Goal: Find specific page/section: Find specific page/section

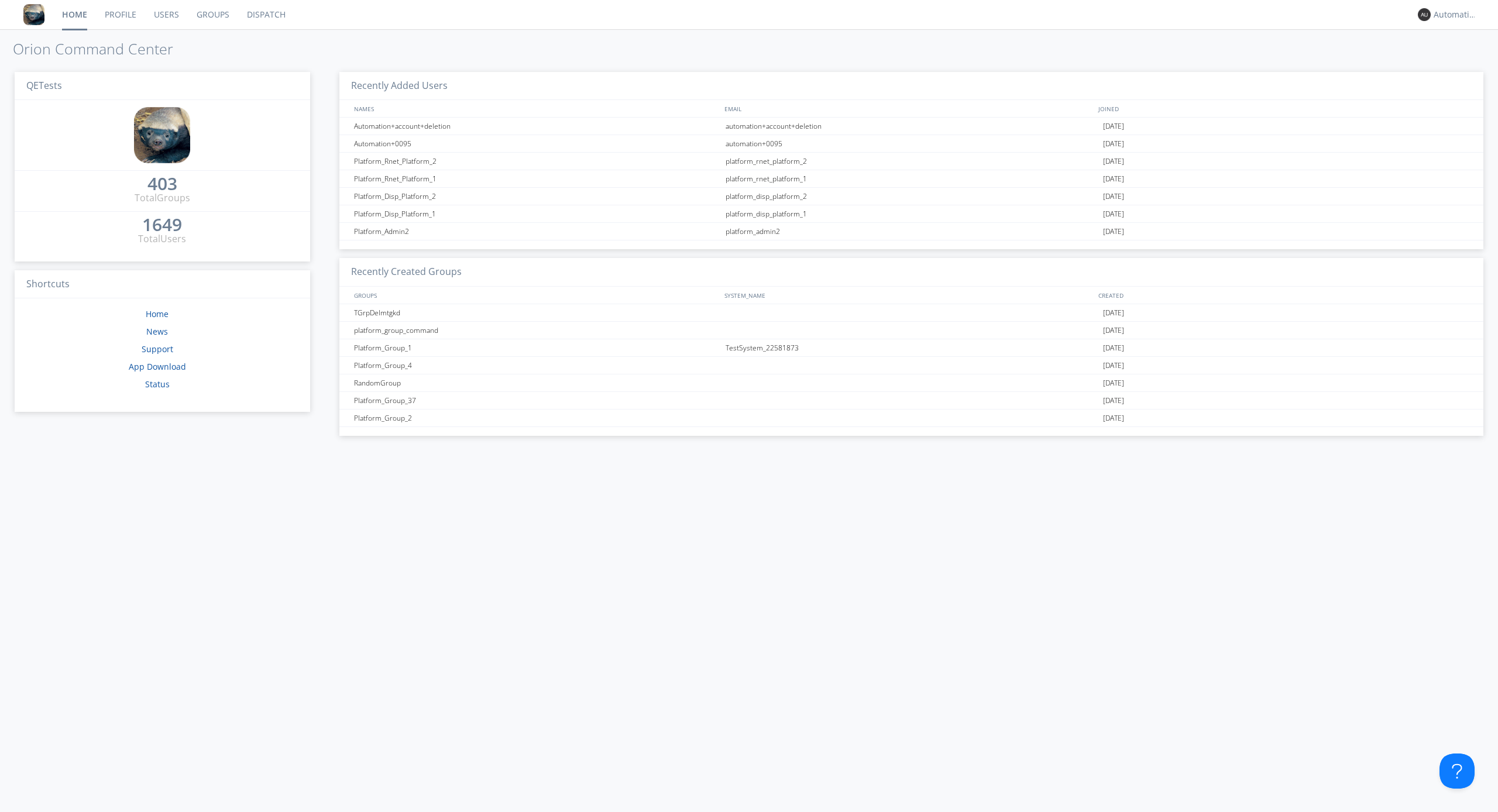
click at [265, 15] on link "Dispatch" at bounding box center [266, 14] width 56 height 29
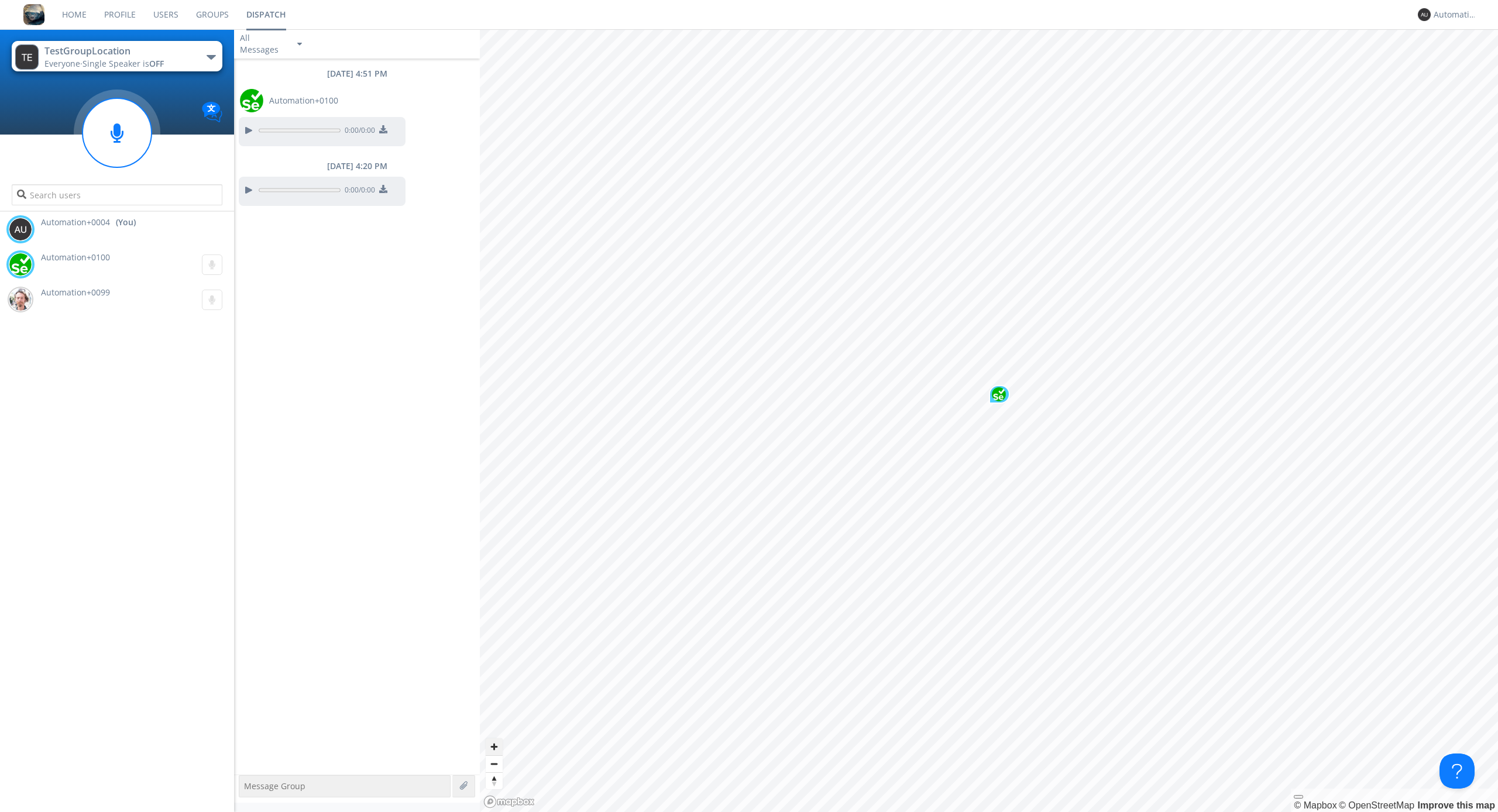
click at [494, 747] on span "Zoom in" at bounding box center [494, 747] width 17 height 17
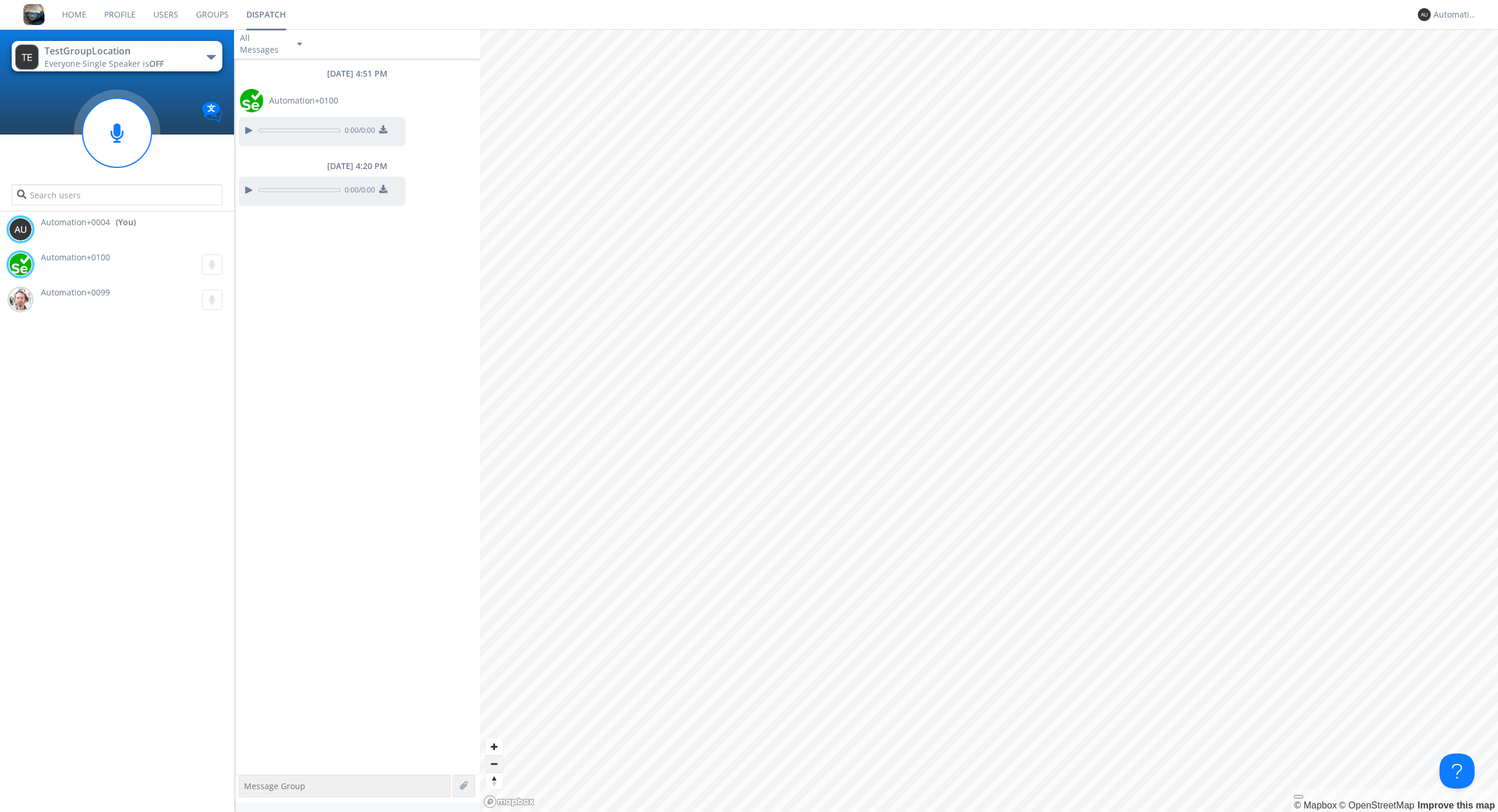
click at [494, 763] on span "Zoom out" at bounding box center [494, 764] width 17 height 17
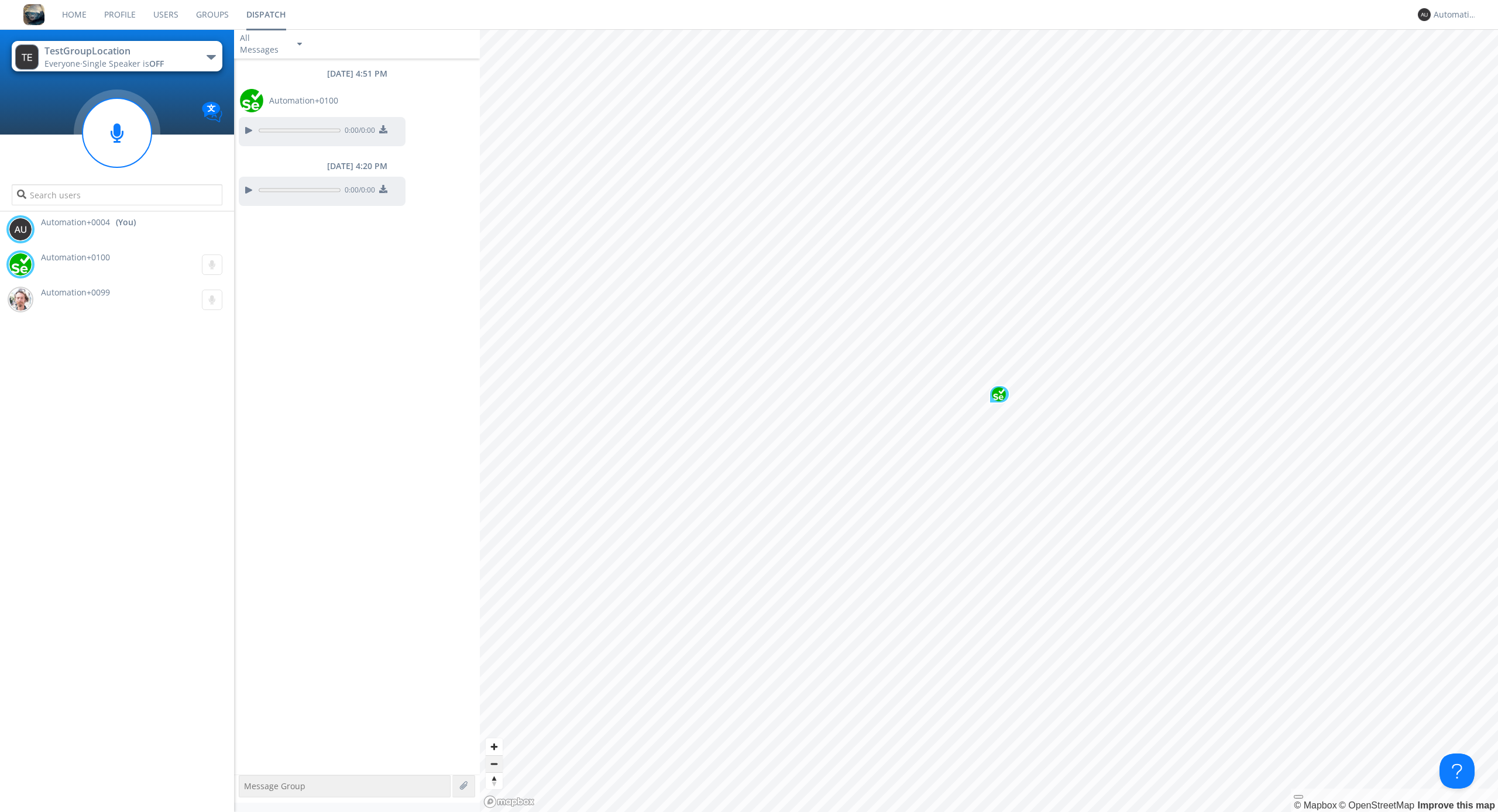
click at [494, 763] on span "Zoom out" at bounding box center [494, 764] width 17 height 17
